Goal: Complete application form: Complete application form

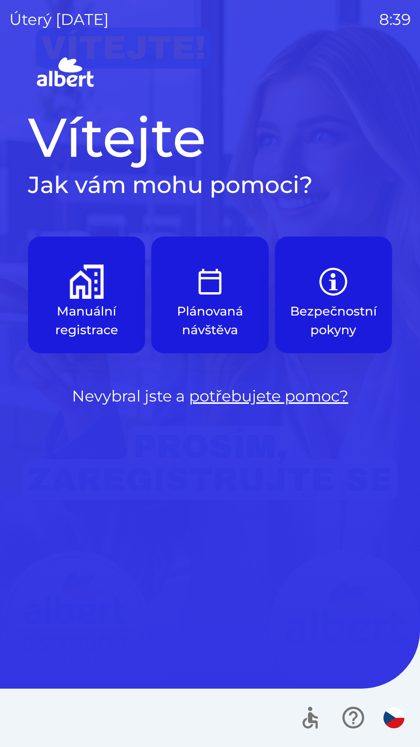
click at [212, 300] on button "Plánovaná návštěva" at bounding box center [209, 295] width 117 height 117
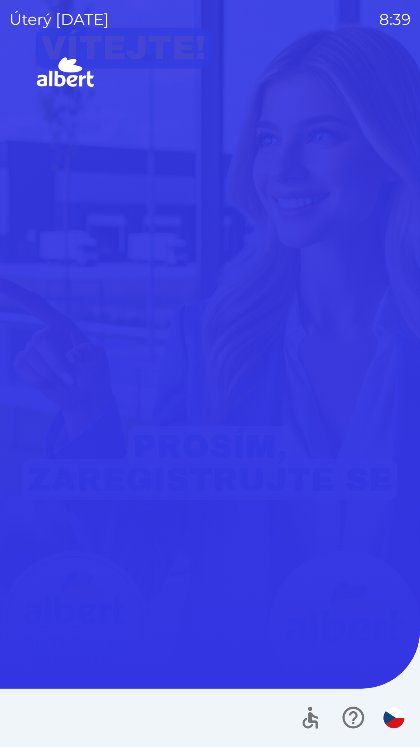
click at [215, 295] on div "Vítejte Jak vám mohu pomoci? Manuální registrace Plánovaná návštěva Bezpečnostn…" at bounding box center [209, 400] width 401 height 692
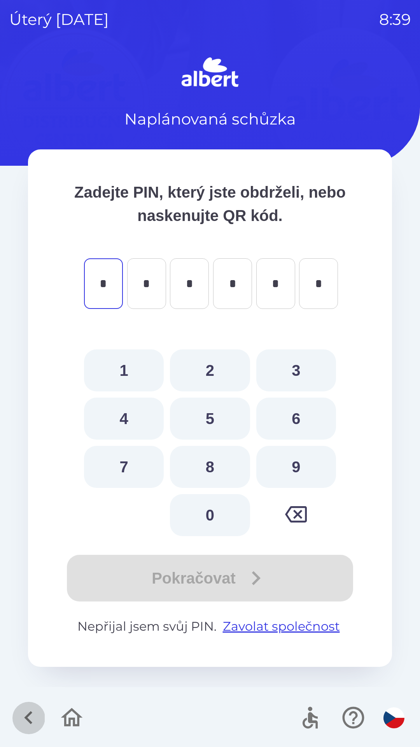
click at [29, 714] on icon "button" at bounding box center [28, 717] width 8 height 13
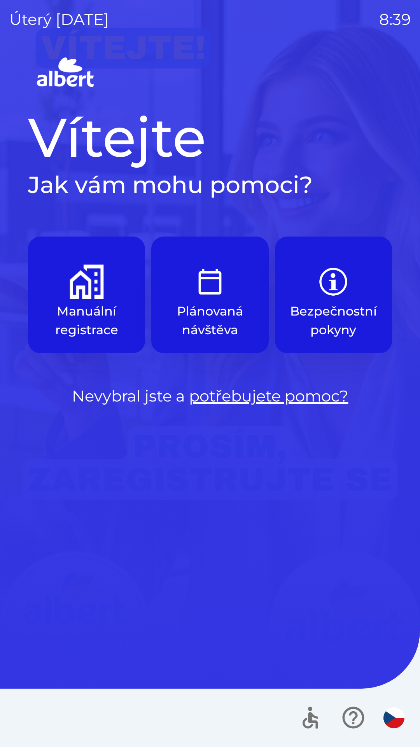
click at [86, 301] on button "Manuální registrace" at bounding box center [86, 295] width 117 height 117
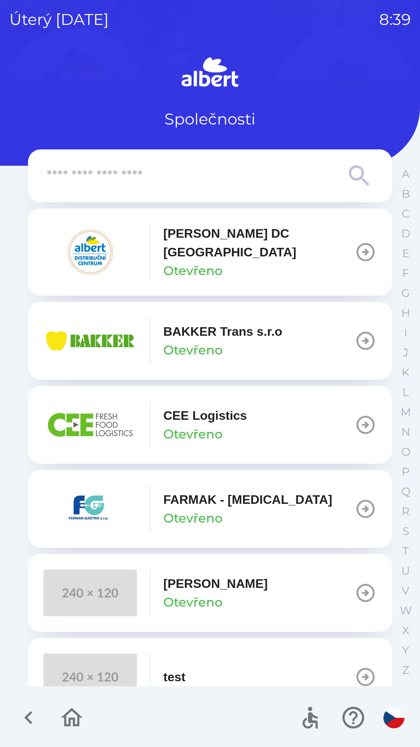
click at [356, 333] on icon "button" at bounding box center [366, 341] width 22 height 22
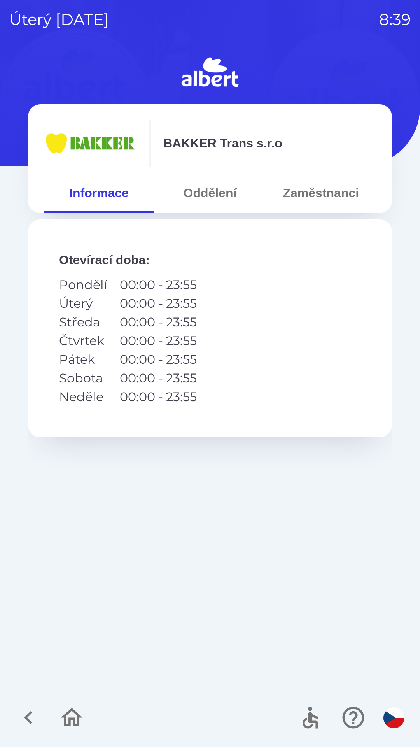
click at [214, 191] on button "Oddělení" at bounding box center [209, 193] width 111 height 28
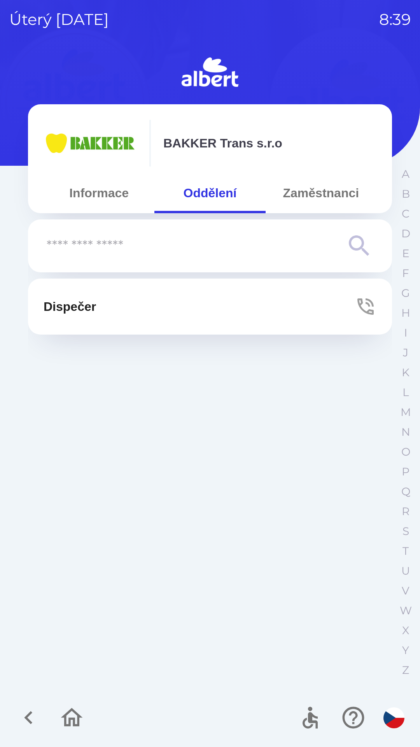
click at [88, 300] on p "Dispečer" at bounding box center [70, 306] width 53 height 19
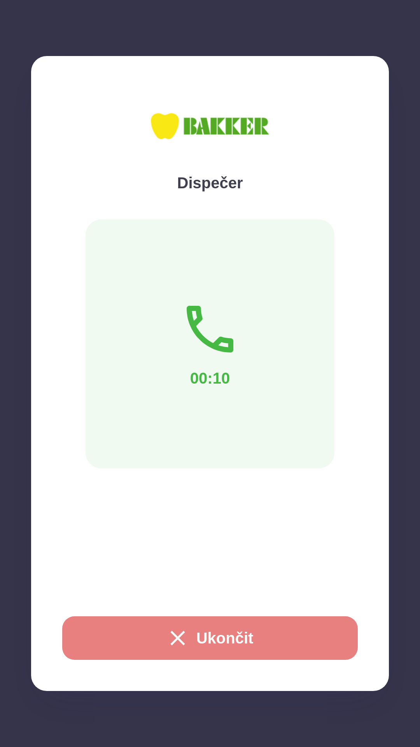
click at [232, 645] on button "Ukončit" at bounding box center [210, 638] width 296 height 44
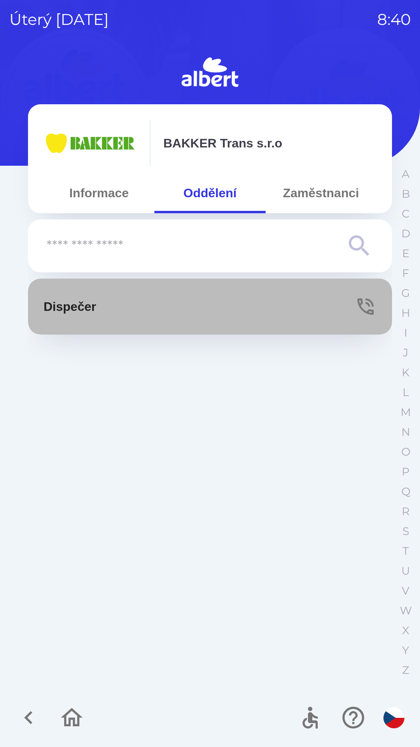
click at [214, 309] on button "Dispečer" at bounding box center [210, 307] width 364 height 56
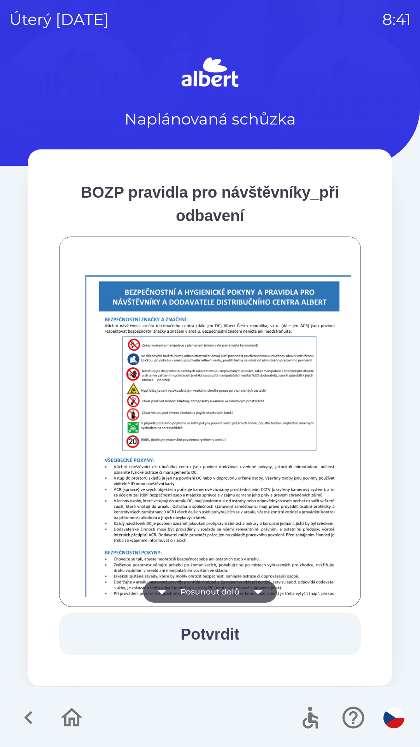
click at [210, 629] on button "Potvrdit" at bounding box center [210, 634] width 302 height 42
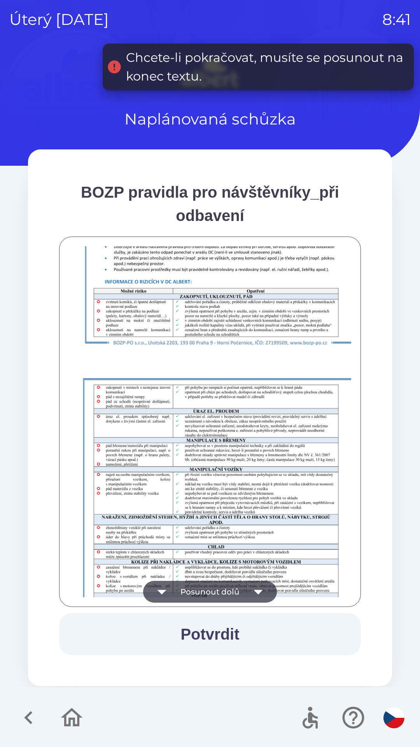
scroll to position [546, 0]
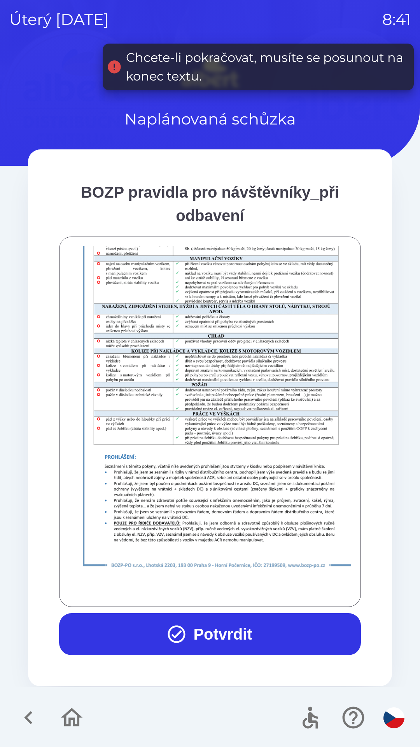
click at [228, 547] on img at bounding box center [220, 362] width 302 height 427
click at [221, 635] on button "Potvrdit" at bounding box center [210, 634] width 302 height 42
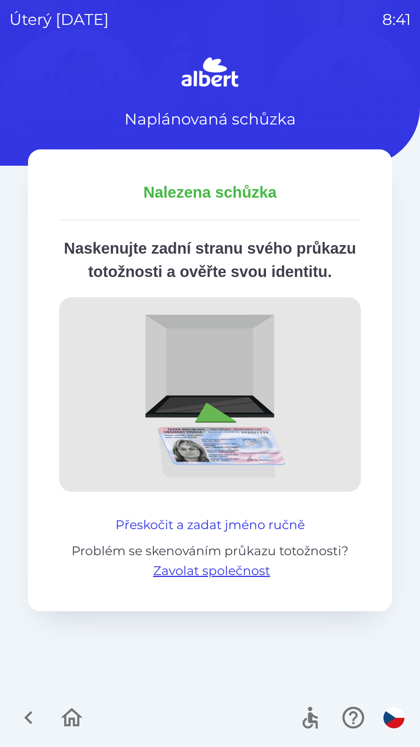
click at [243, 534] on button "Přeskočit a zadat jméno ručně" at bounding box center [210, 524] width 196 height 19
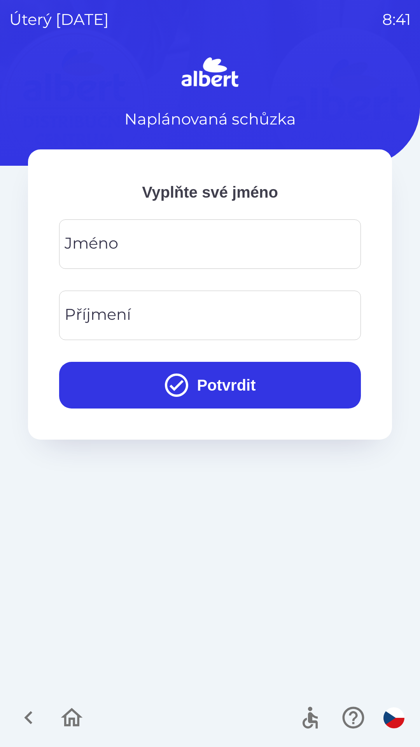
click at [181, 245] on input "Jméno" at bounding box center [209, 244] width 283 height 31
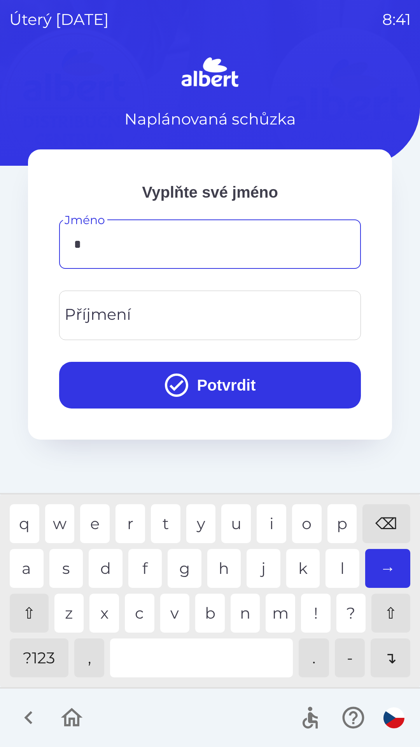
click at [277, 612] on div "m" at bounding box center [281, 613] width 30 height 39
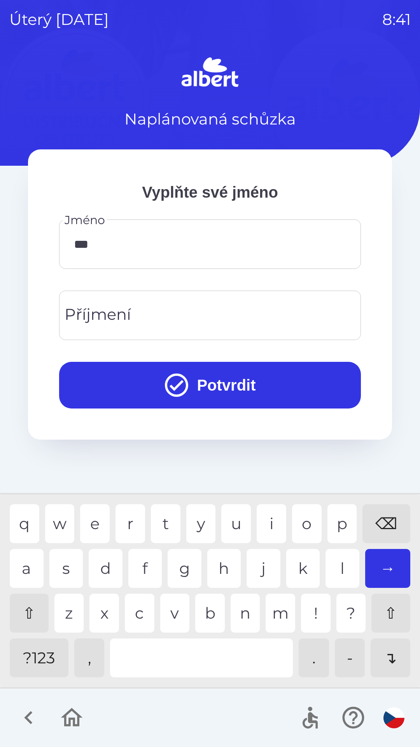
click at [133, 525] on div "r" at bounding box center [131, 523] width 30 height 39
click at [300, 519] on div "o" at bounding box center [307, 523] width 30 height 39
click at [345, 562] on div "l" at bounding box center [343, 568] width 34 height 39
click at [30, 558] on div "a" at bounding box center [27, 568] width 34 height 39
type input "********"
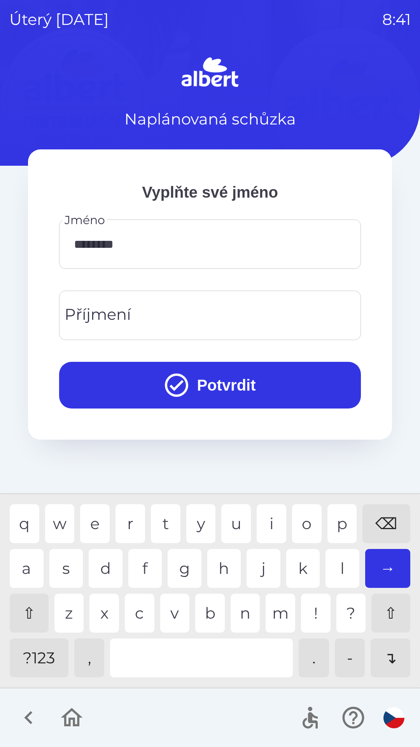
click at [174, 611] on div "v" at bounding box center [175, 613] width 30 height 39
click at [174, 312] on input "Příjmení" at bounding box center [209, 315] width 283 height 31
click at [168, 519] on div "t" at bounding box center [166, 523] width 30 height 39
click at [25, 563] on div "a" at bounding box center [27, 568] width 34 height 39
click at [227, 563] on div "h" at bounding box center [224, 568] width 34 height 39
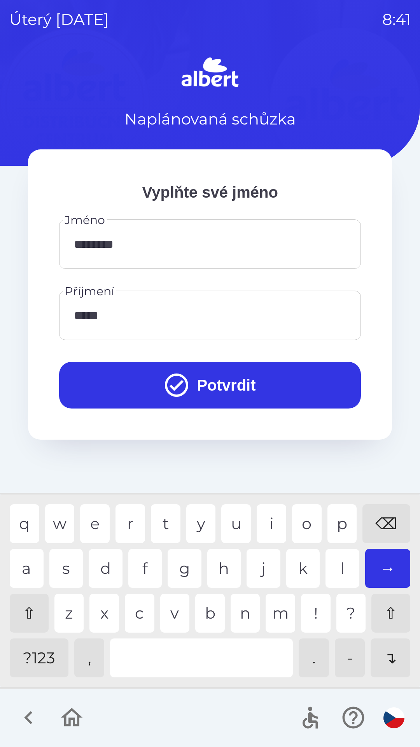
click at [29, 564] on div "a" at bounding box center [27, 568] width 34 height 39
type input "******"
click at [341, 572] on div "l" at bounding box center [343, 568] width 34 height 39
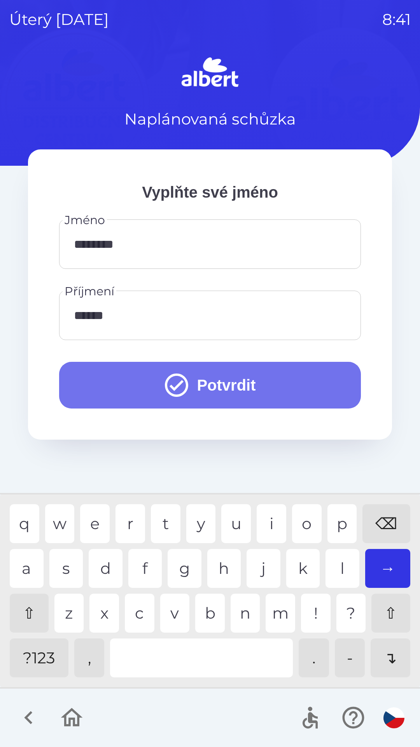
click at [239, 382] on button "Potvrdit" at bounding box center [210, 385] width 302 height 47
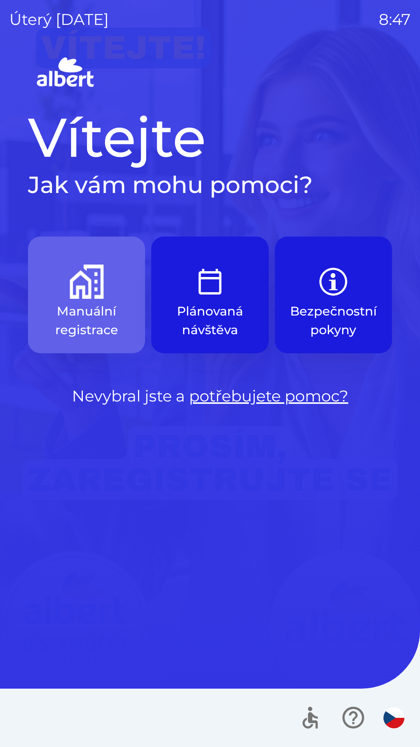
click at [93, 285] on img "button" at bounding box center [87, 282] width 34 height 34
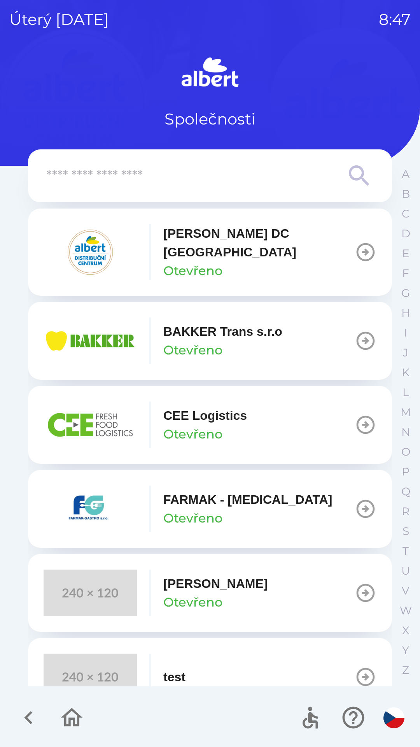
click at [357, 247] on icon "button" at bounding box center [366, 252] width 18 height 18
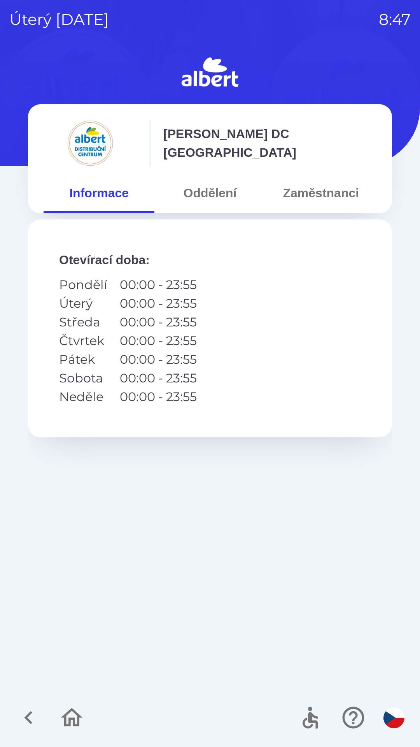
click at [236, 184] on button "Oddělení" at bounding box center [209, 193] width 111 height 28
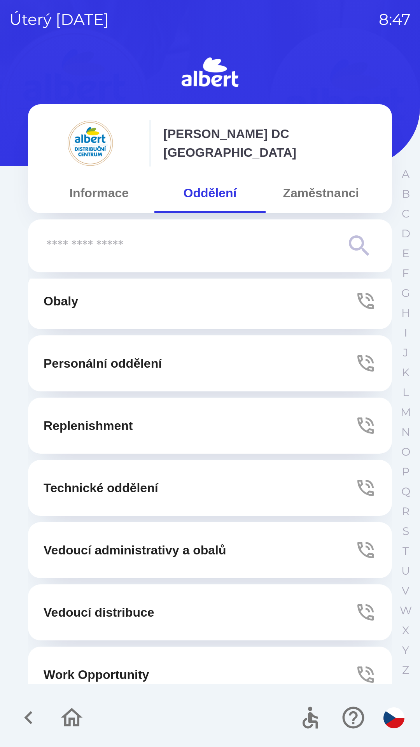
scroll to position [211, 0]
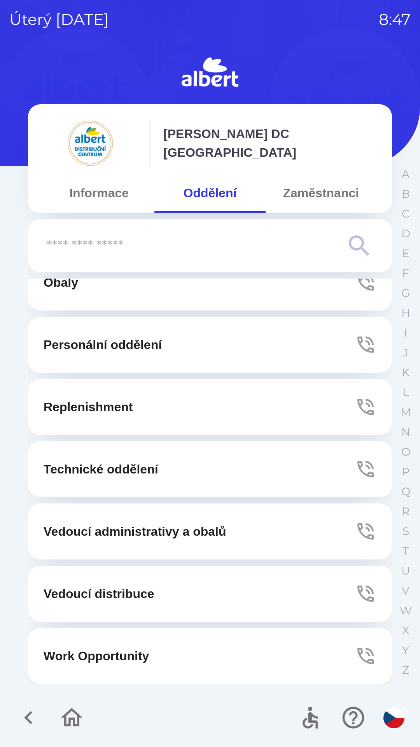
click at [319, 191] on button "Zaměstnanci" at bounding box center [321, 193] width 111 height 28
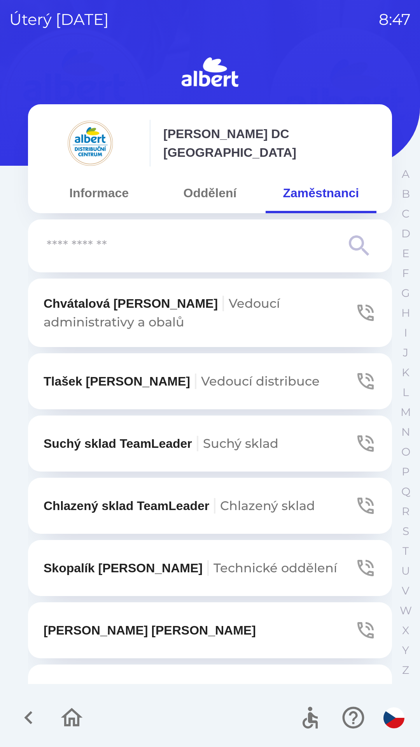
click at [365, 444] on icon "button" at bounding box center [366, 444] width 22 height 22
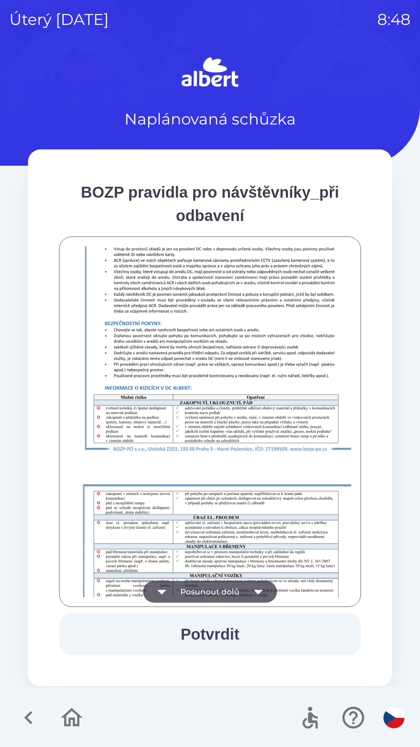
scroll to position [546, 0]
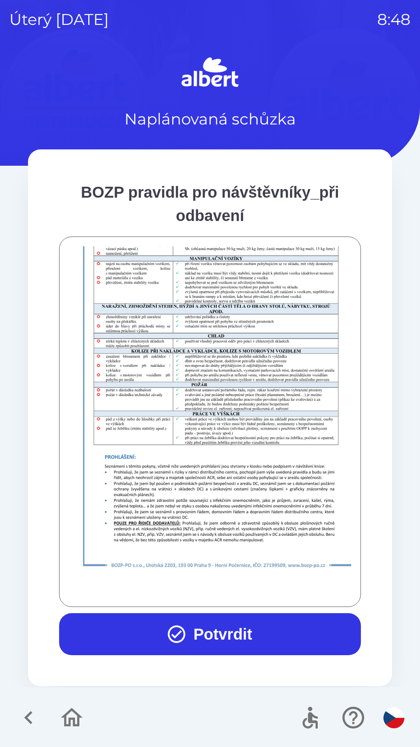
click at [229, 634] on button "Potvrdit" at bounding box center [210, 634] width 302 height 42
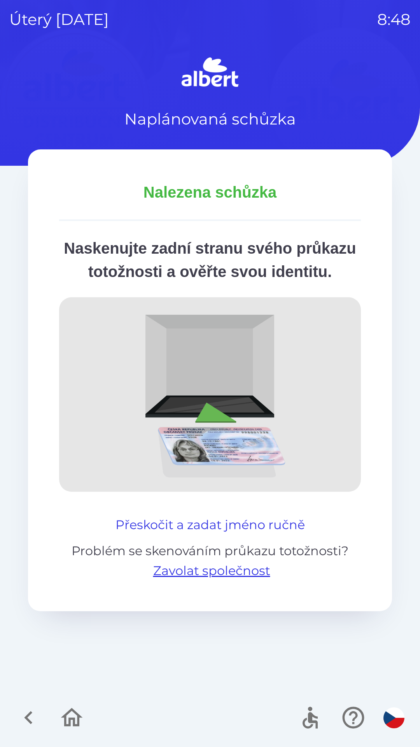
click at [270, 534] on button "Přeskočit a zadat jméno ručně" at bounding box center [210, 524] width 196 height 19
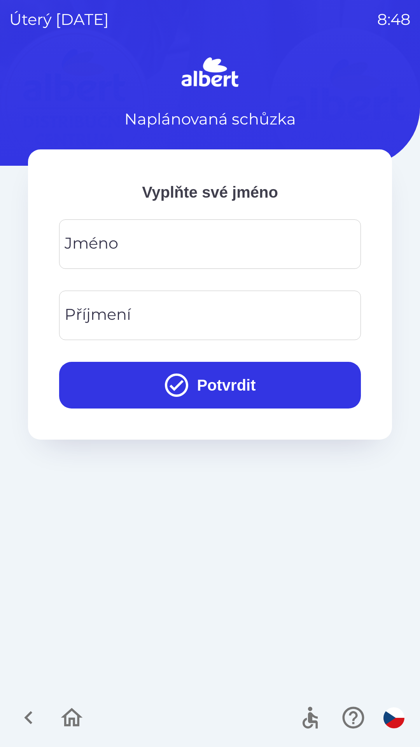
click at [147, 247] on input "Jméno" at bounding box center [209, 244] width 283 height 31
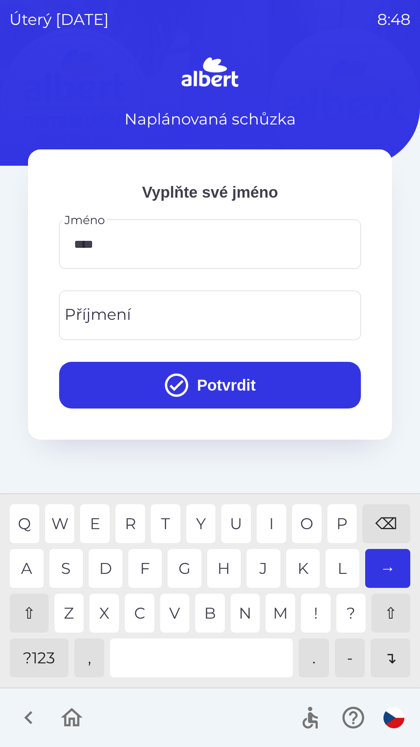
click at [26, 565] on div "A" at bounding box center [27, 568] width 34 height 39
click at [245, 610] on div "N" at bounding box center [246, 613] width 30 height 39
click at [236, 523] on div "U" at bounding box center [236, 523] width 30 height 39
type input "*********"
click at [23, 563] on div "A" at bounding box center [27, 568] width 34 height 39
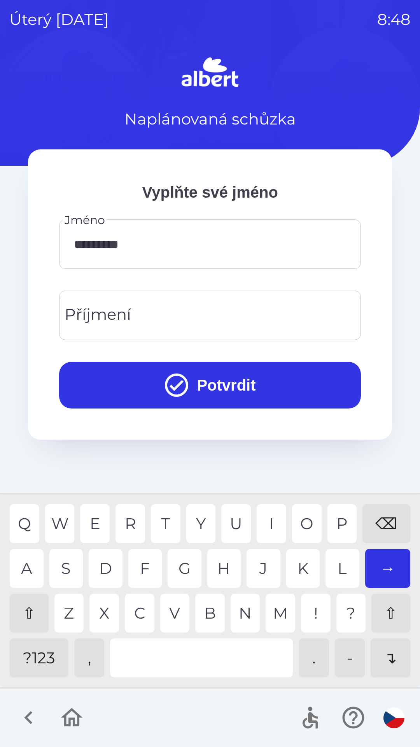
click at [156, 310] on input "Příjmení" at bounding box center [209, 315] width 283 height 31
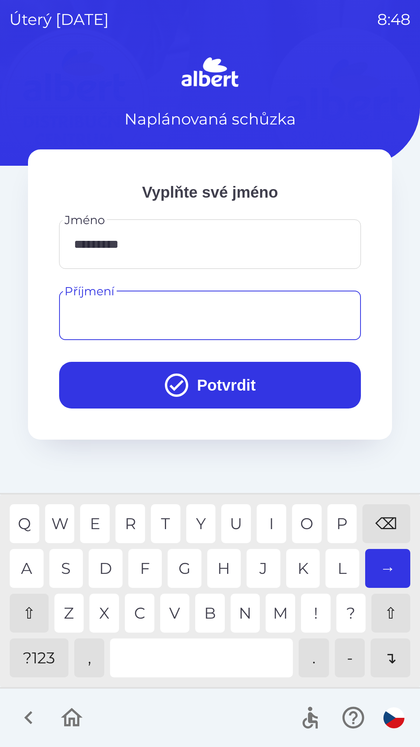
click at [29, 611] on div "⇧" at bounding box center [29, 613] width 39 height 39
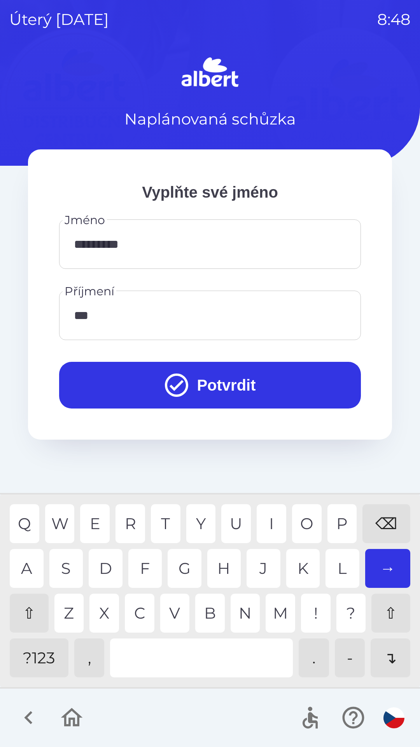
click at [68, 565] on div "S" at bounding box center [66, 568] width 34 height 39
click at [95, 517] on div "E" at bounding box center [95, 523] width 30 height 39
click at [128, 524] on div "R" at bounding box center [131, 523] width 30 height 39
click at [21, 563] on div "A" at bounding box center [27, 568] width 34 height 39
click at [21, 562] on div "A" at bounding box center [27, 568] width 34 height 39
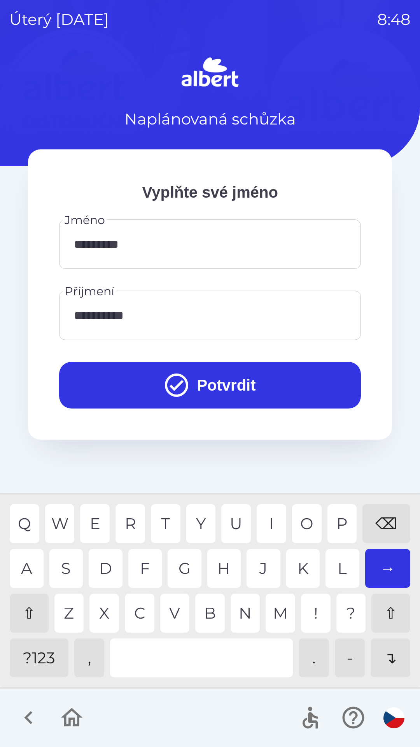
type input "**********"
click at [126, 521] on div "R" at bounding box center [131, 523] width 30 height 39
click at [207, 381] on button "Potvrdit" at bounding box center [210, 385] width 302 height 47
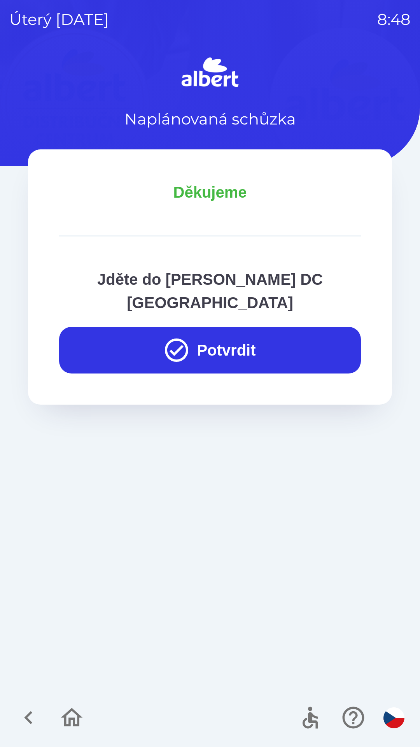
click at [245, 327] on button "Potvrdit" at bounding box center [210, 350] width 302 height 47
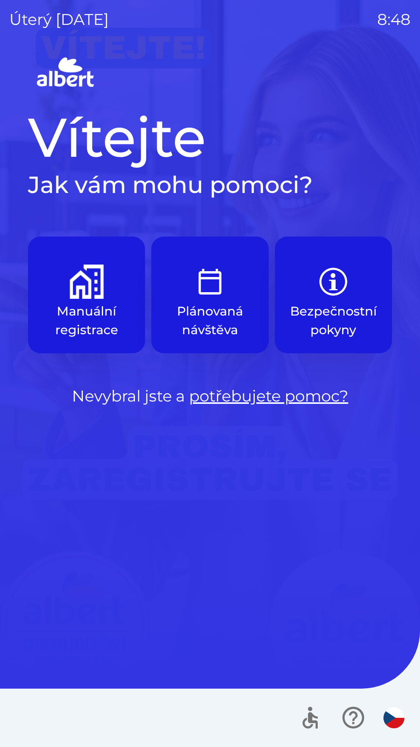
click at [92, 300] on button "Manuální registrace" at bounding box center [86, 295] width 117 height 117
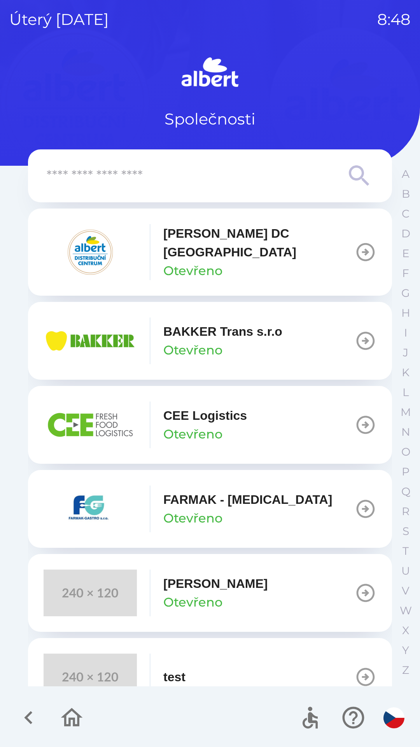
click at [362, 246] on icon "button" at bounding box center [366, 252] width 18 height 18
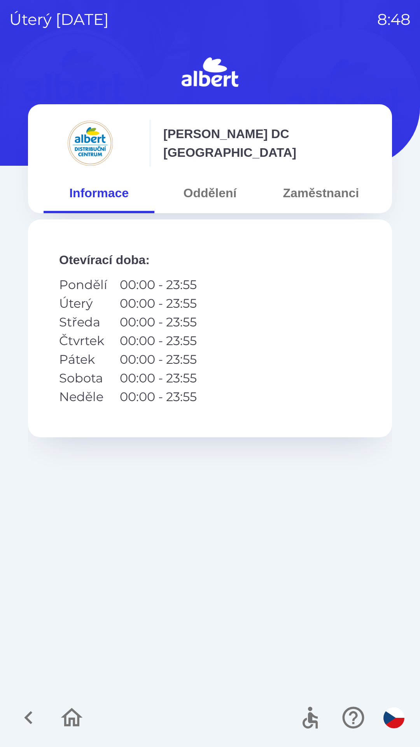
click at [326, 199] on button "Zaměstnanci" at bounding box center [321, 193] width 111 height 28
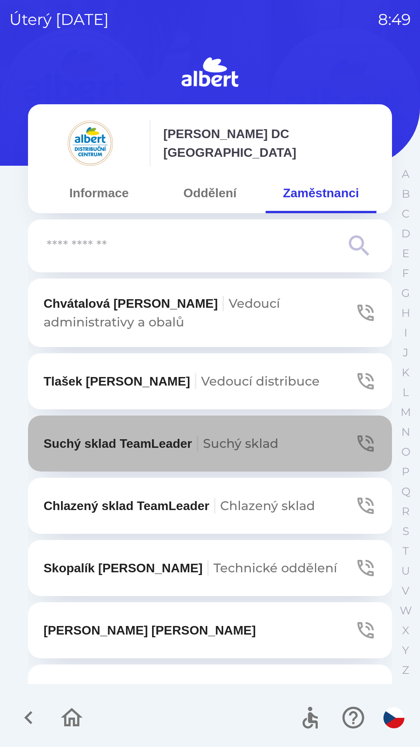
click at [361, 443] on icon "button" at bounding box center [366, 444] width 22 height 22
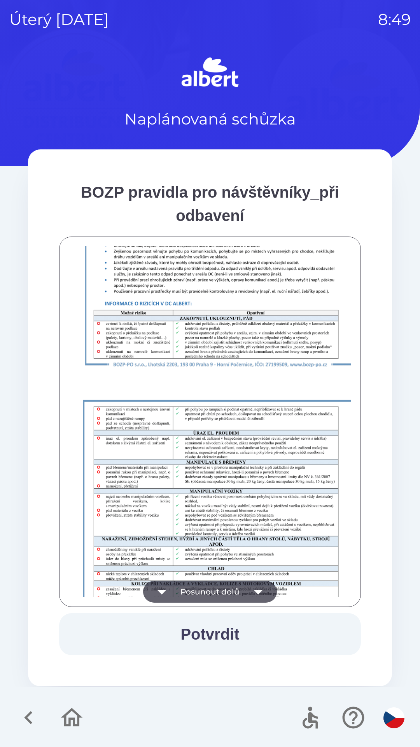
scroll to position [546, 0]
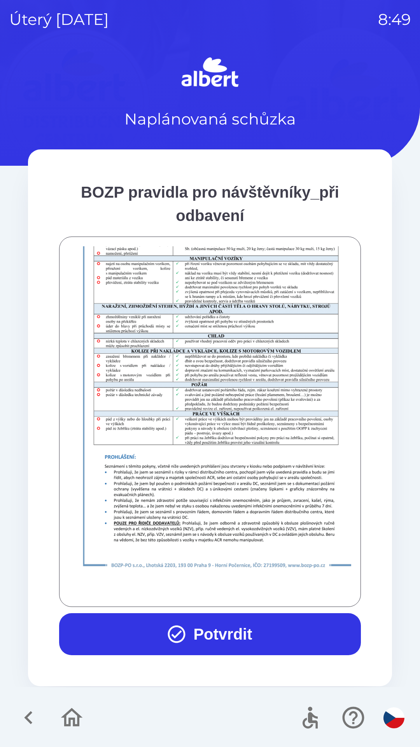
click at [234, 627] on button "Potvrdit" at bounding box center [210, 634] width 302 height 42
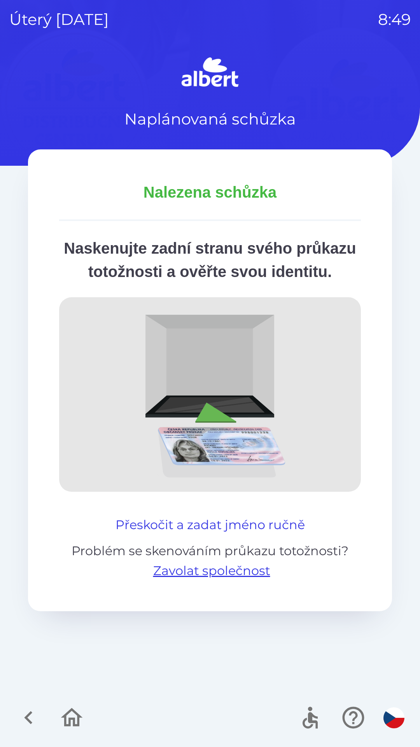
click at [251, 534] on button "Přeskočit a zadat jméno ručně" at bounding box center [210, 524] width 196 height 19
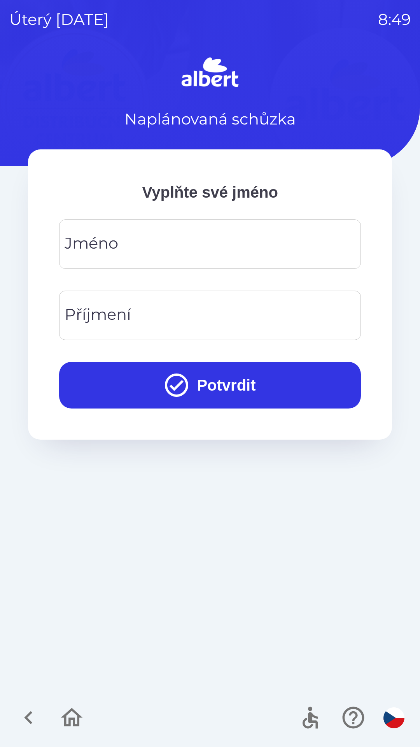
click at [156, 244] on input "Jméno" at bounding box center [209, 244] width 283 height 31
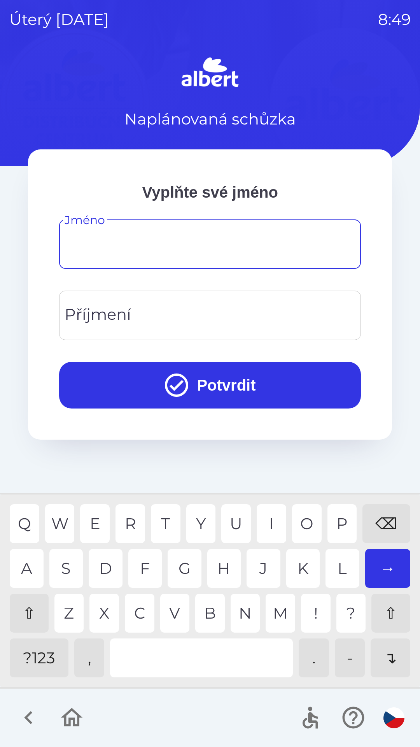
click at [30, 620] on div "⇧" at bounding box center [29, 613] width 39 height 39
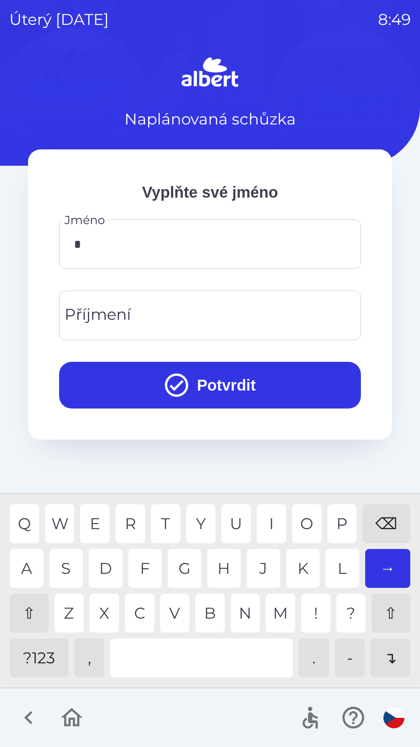
click at [282, 618] on div "M" at bounding box center [281, 613] width 30 height 39
click at [126, 526] on div "R" at bounding box center [131, 523] width 30 height 39
type input "*****"
click at [93, 517] on div "E" at bounding box center [95, 523] width 30 height 39
click at [165, 318] on input "Příjmení" at bounding box center [209, 315] width 283 height 31
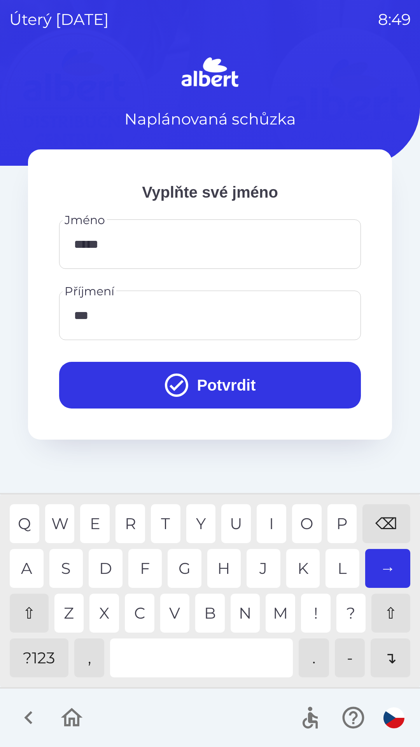
click at [127, 517] on div "R" at bounding box center [131, 523] width 30 height 39
type input "********"
click at [21, 556] on div "A" at bounding box center [27, 568] width 34 height 39
click at [223, 383] on button "Potvrdit" at bounding box center [210, 385] width 302 height 47
